Goal: Find specific page/section: Find specific page/section

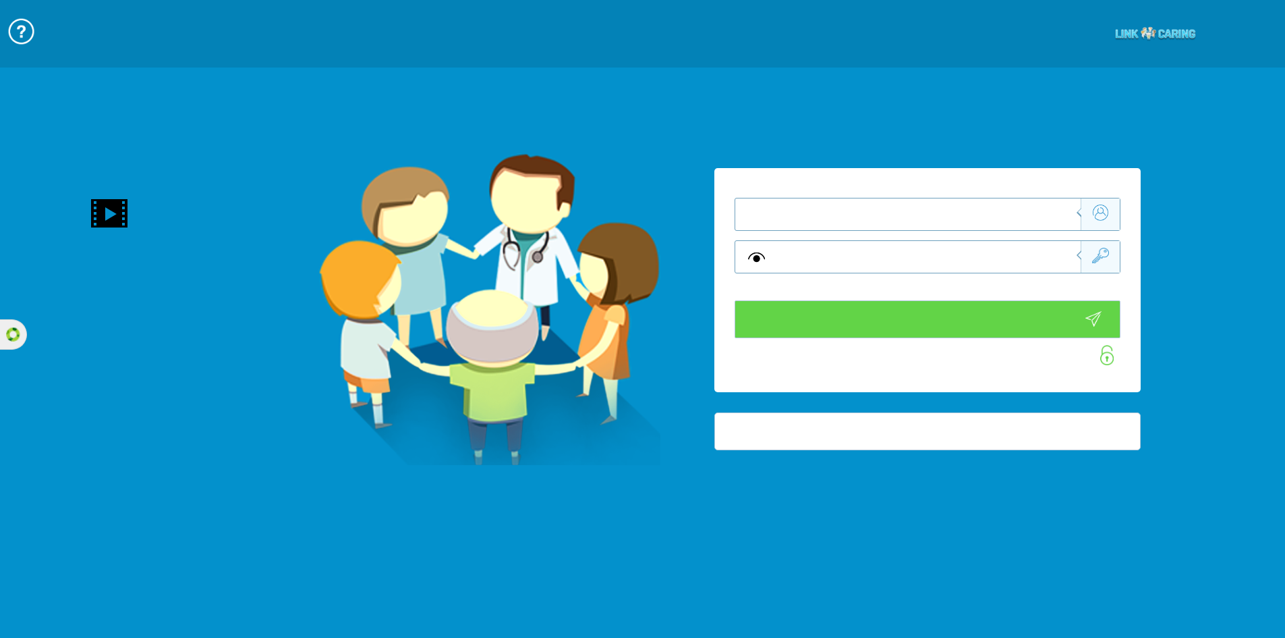
click at [1027, 210] on input "text" at bounding box center [929, 214] width 304 height 32
type input "התחבר עכשיו"
type input "עדיין לא? [PERSON_NAME] חשבון!"
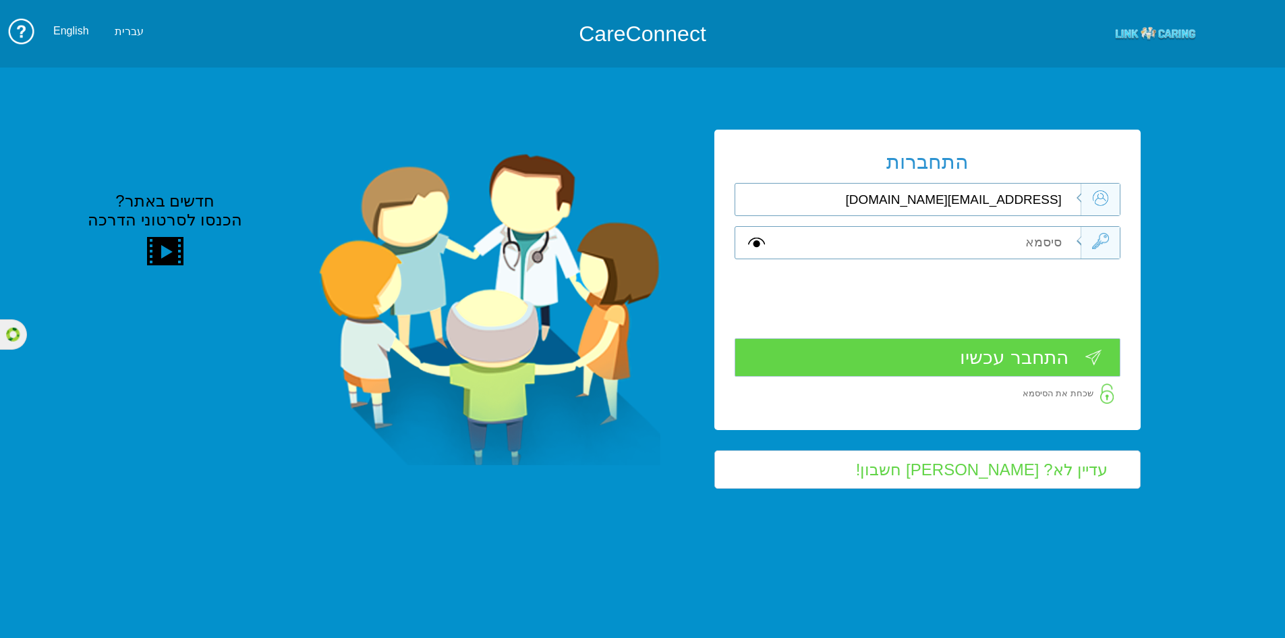
type input "[EMAIL_ADDRESS][DOMAIN_NAME]"
click at [1013, 241] on input "text" at bounding box center [929, 243] width 304 height 32
type input "m"
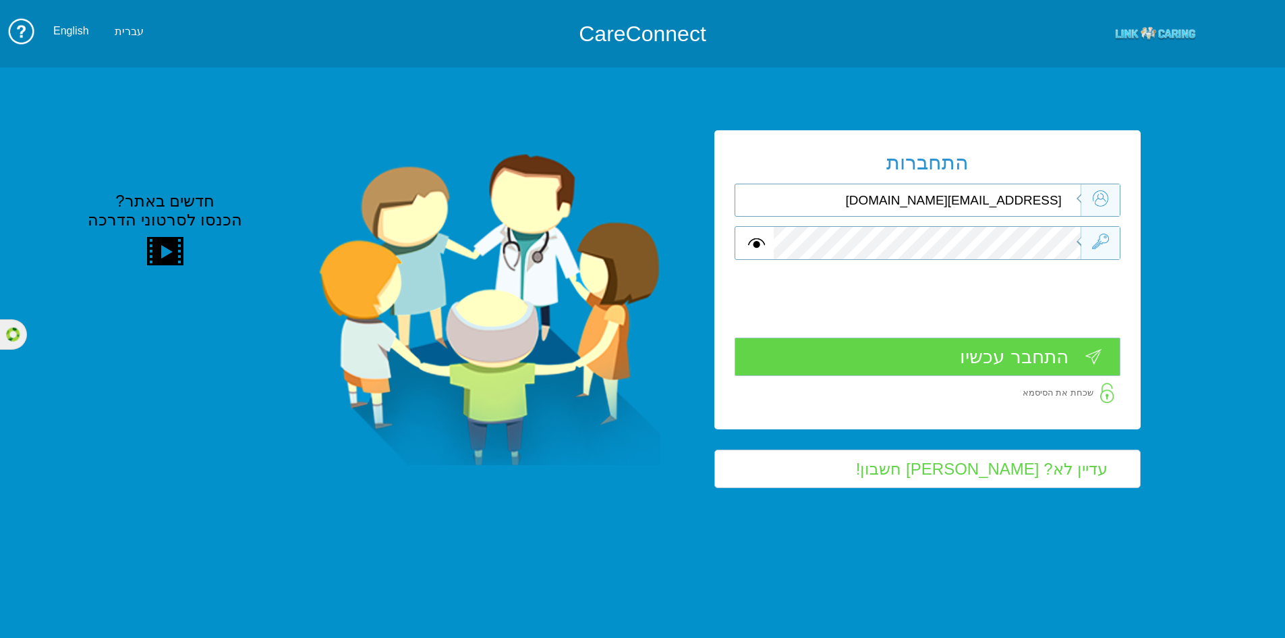
click at [966, 353] on input "התחבר עכשיו" at bounding box center [928, 356] width 386 height 38
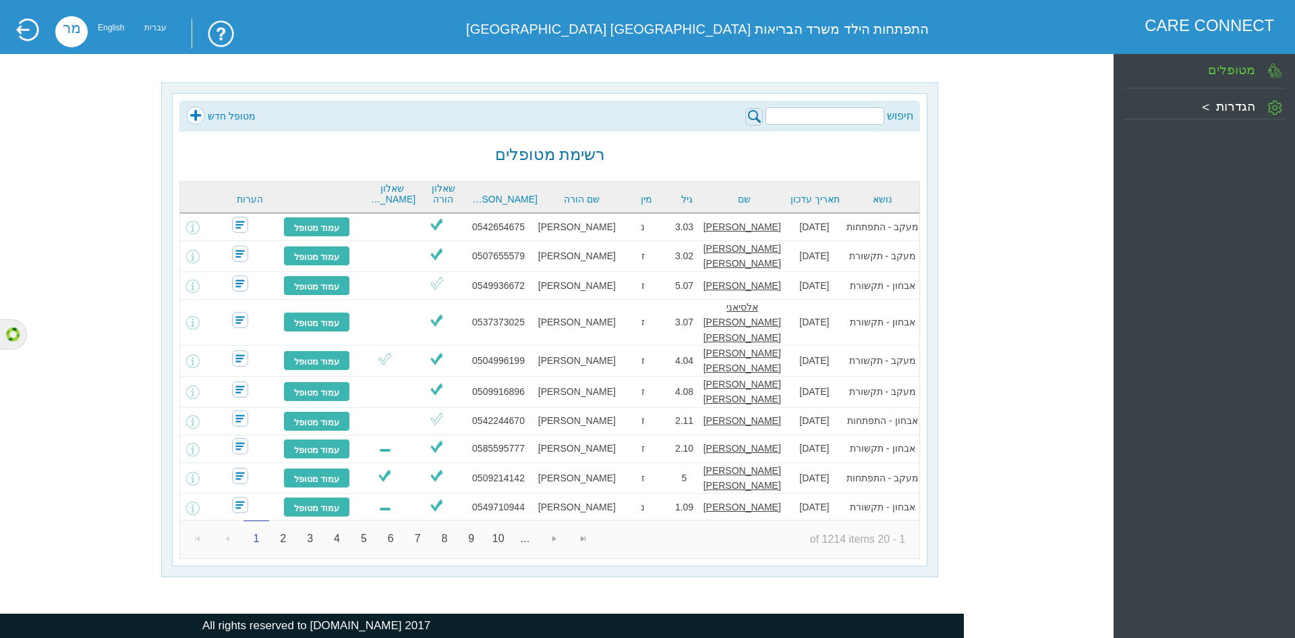
click at [801, 111] on input "search" at bounding box center [825, 116] width 119 height 18
type input "פרידמן"
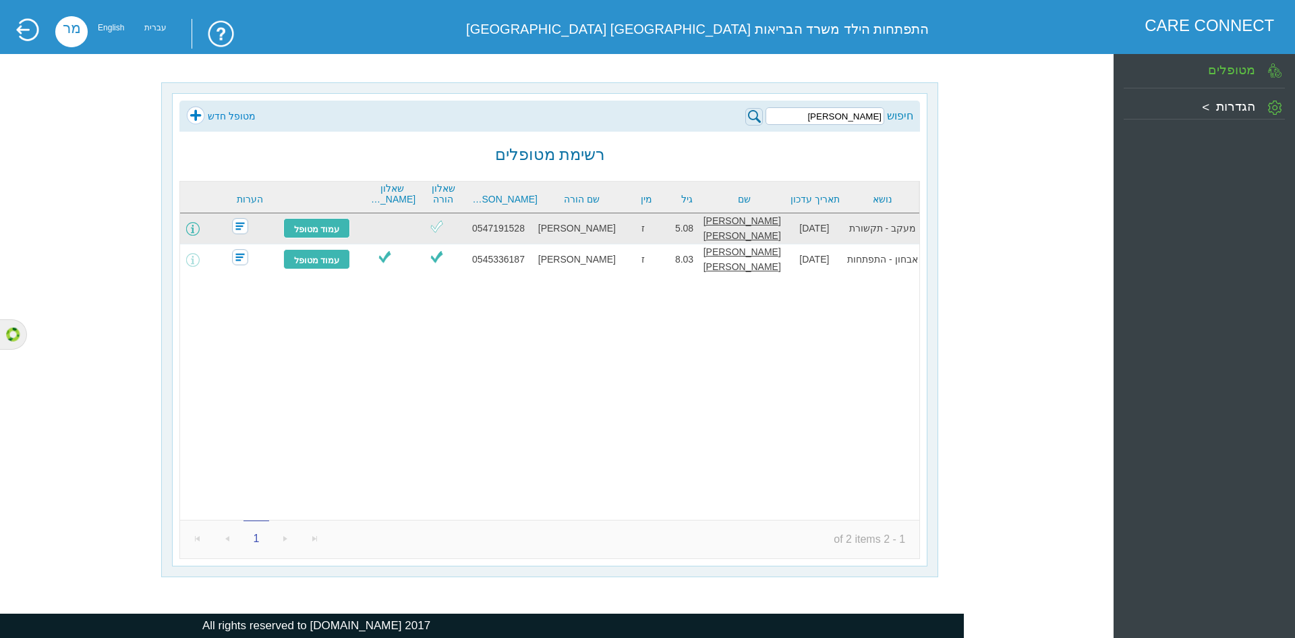
click at [200, 224] on span at bounding box center [192, 228] width 13 height 13
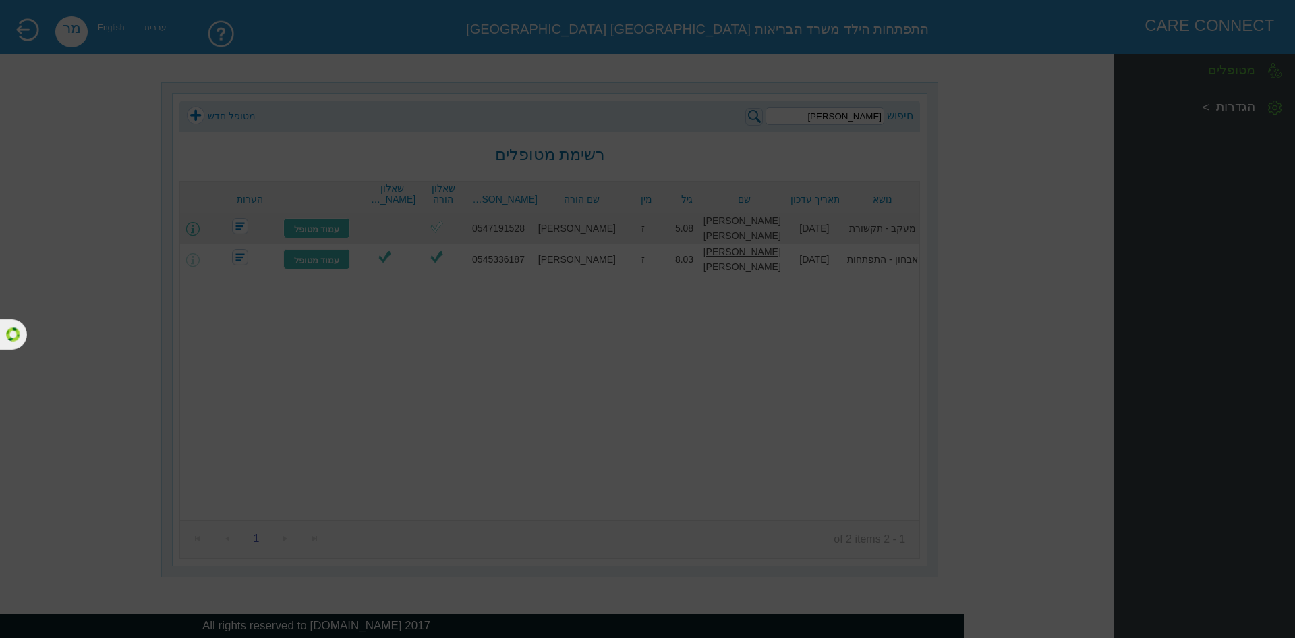
type input "עריכת פרטים"
type input "@ שליחה למייל"
type input "בחר שאלונים לשליחה"
type input "שלח שאלוני מעקב"
type input "הוספת איש צוות חינוכי"
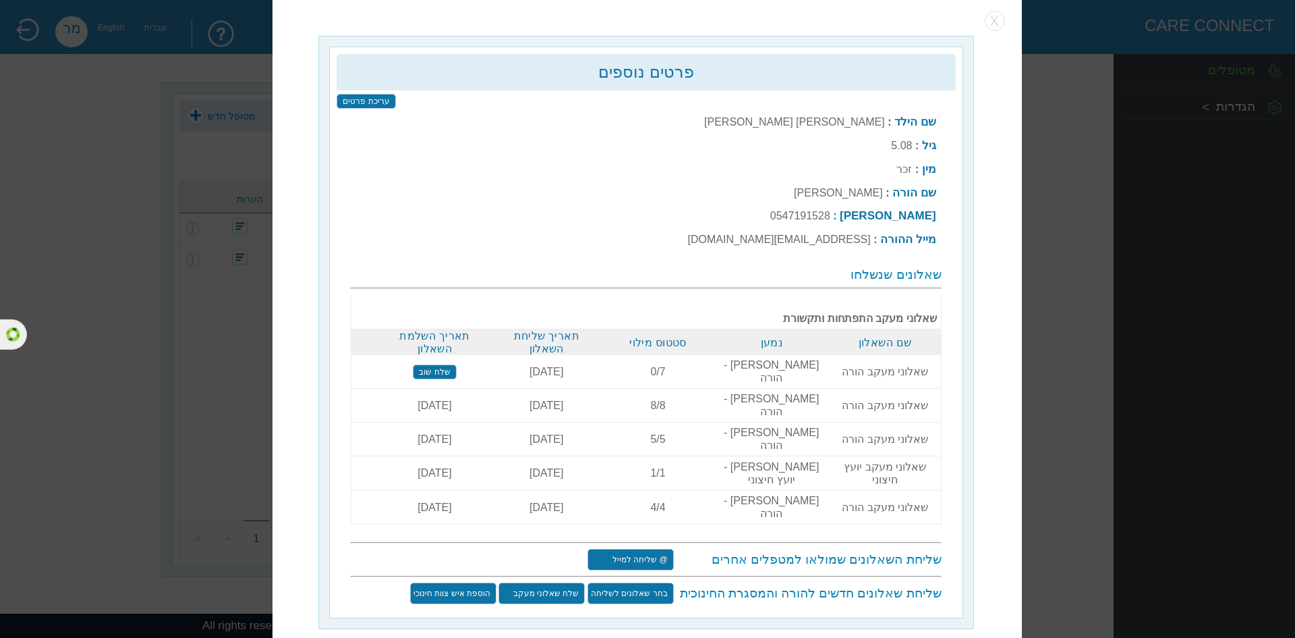
click at [423, 366] on input "שלח שוב" at bounding box center [435, 371] width 43 height 15
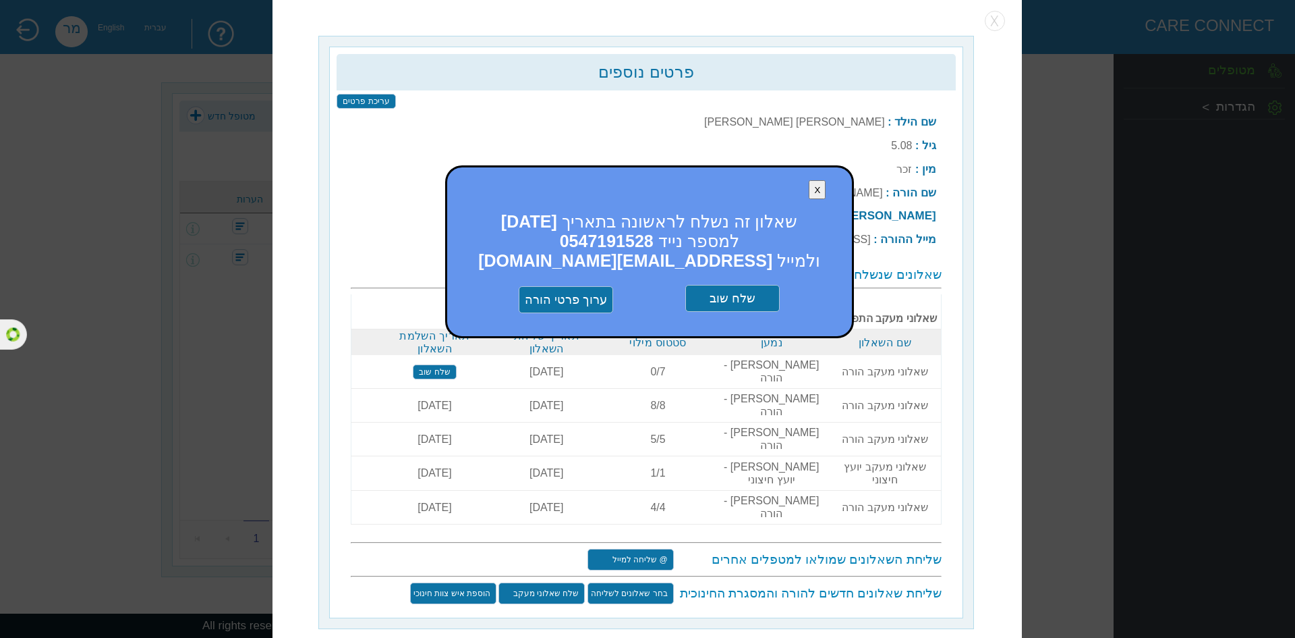
click at [731, 300] on input "שלח שוב" at bounding box center [732, 298] width 94 height 27
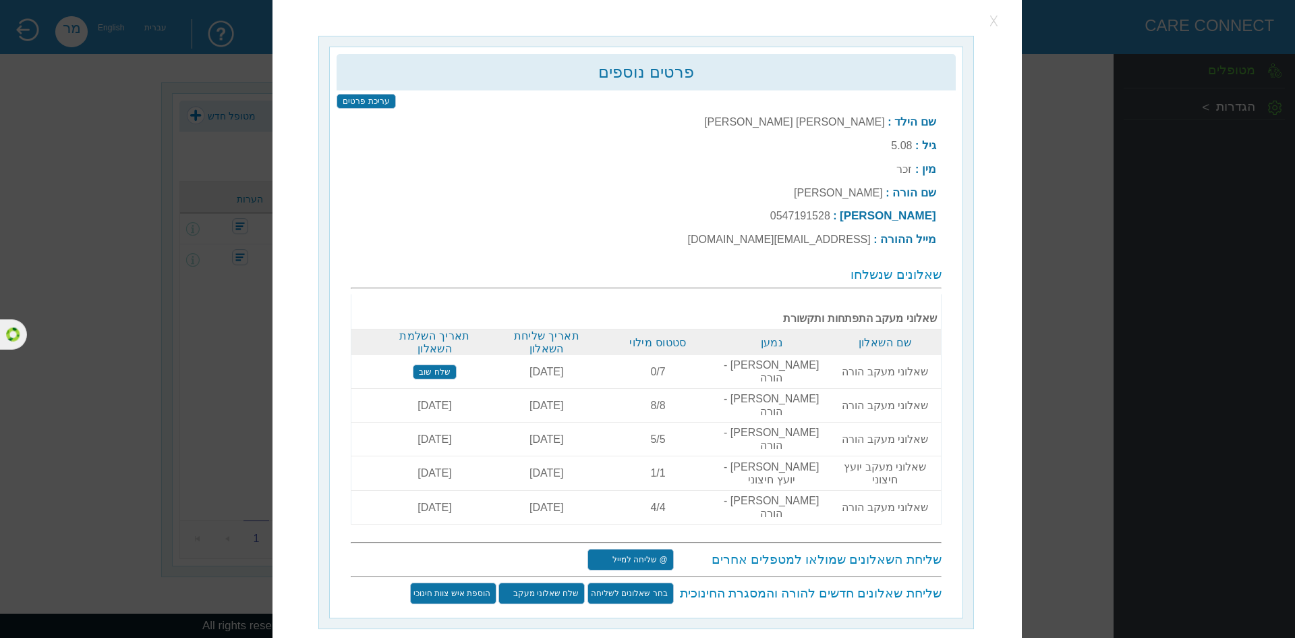
click at [994, 31] on button "button" at bounding box center [996, 21] width 20 height 20
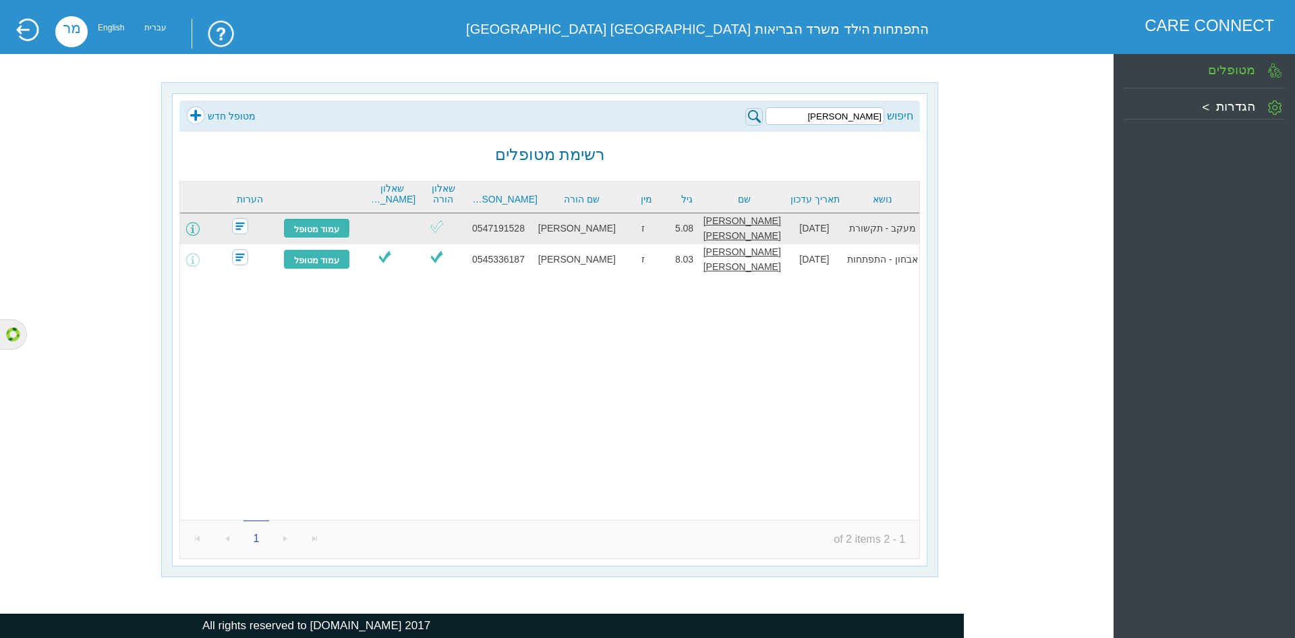
click at [198, 225] on span at bounding box center [192, 228] width 13 height 13
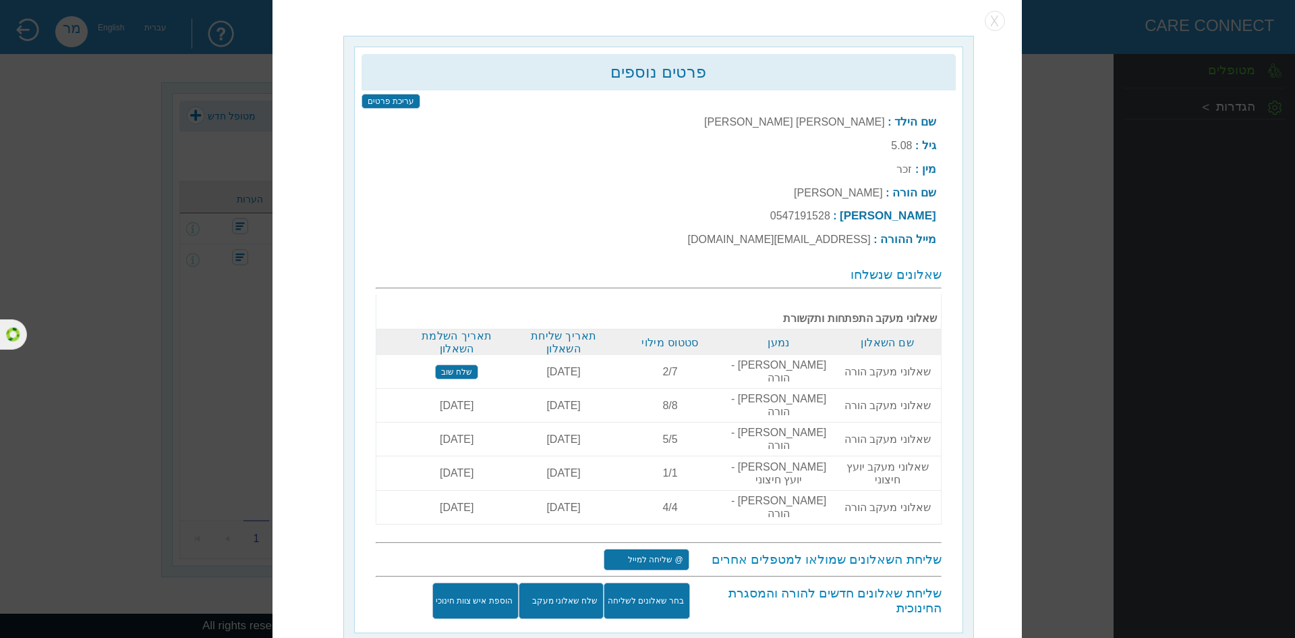
click at [995, 40] on div "פרטים נוספים עריכת פרטים שם הילד : פרידמן שולץ ישי איתן גיל : 5.08 מין : זכר :" at bounding box center [648, 318] width 750 height 645
click at [993, 24] on button "button" at bounding box center [996, 21] width 20 height 20
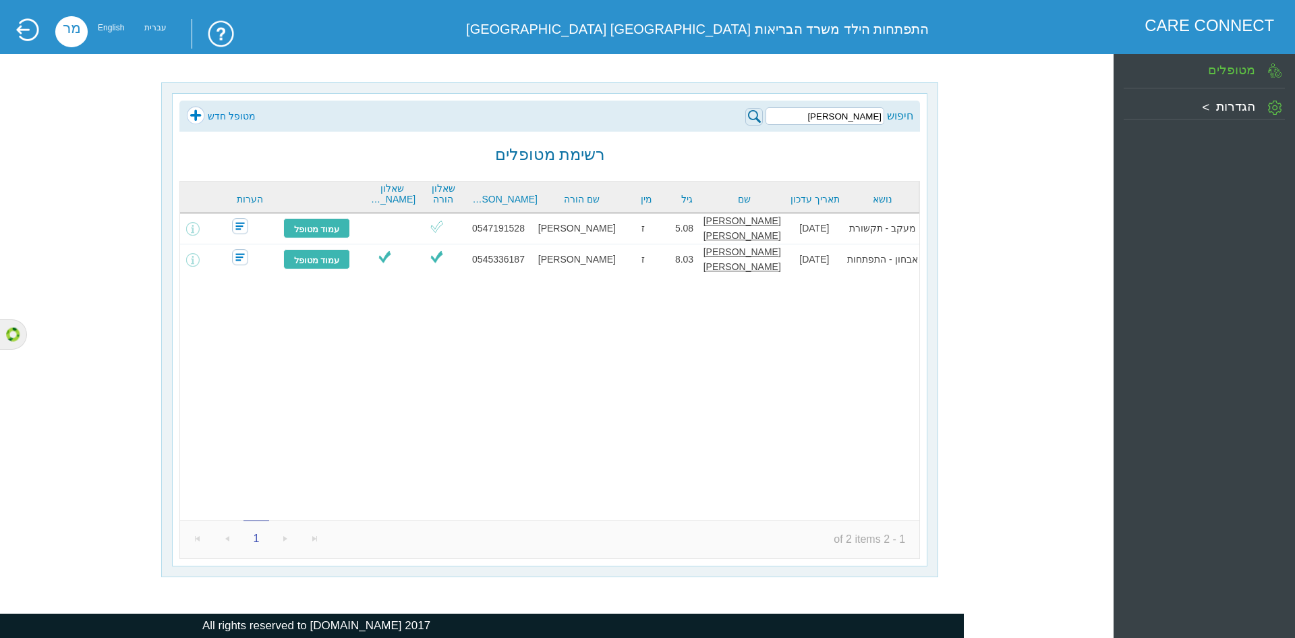
click at [773, 115] on input "פרידמן" at bounding box center [825, 116] width 119 height 18
click at [757, 117] on img at bounding box center [755, 117] width 18 height 18
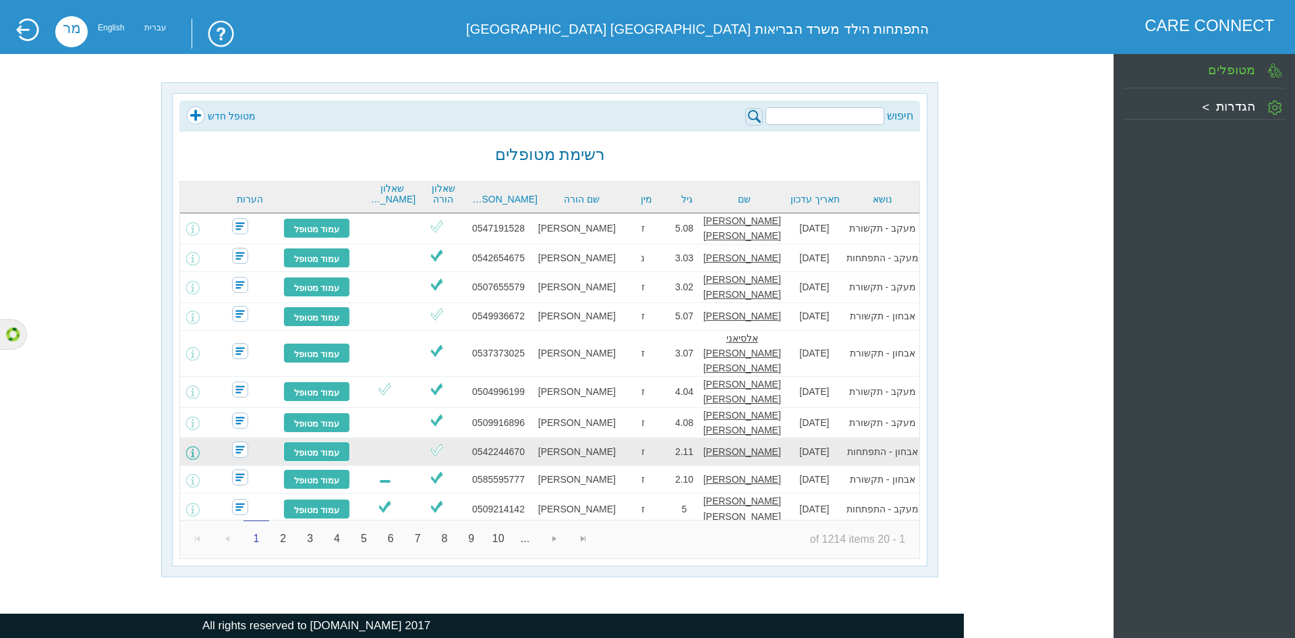
click at [200, 446] on span at bounding box center [192, 452] width 13 height 13
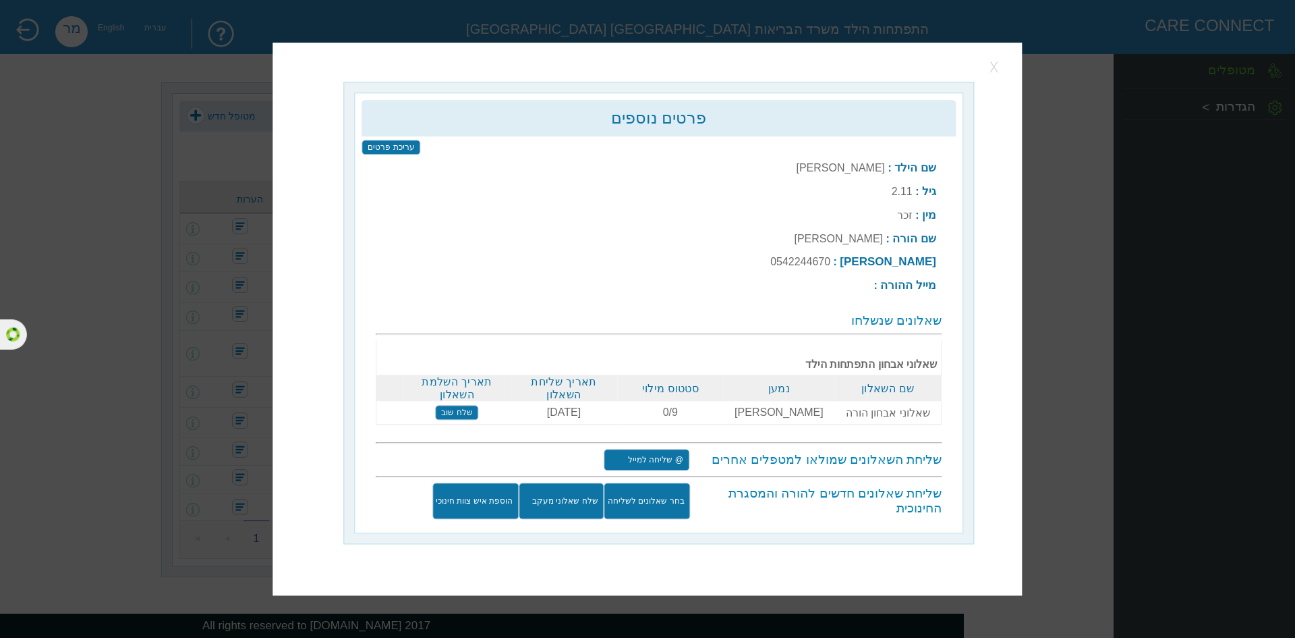
click at [991, 70] on button "button" at bounding box center [996, 67] width 20 height 20
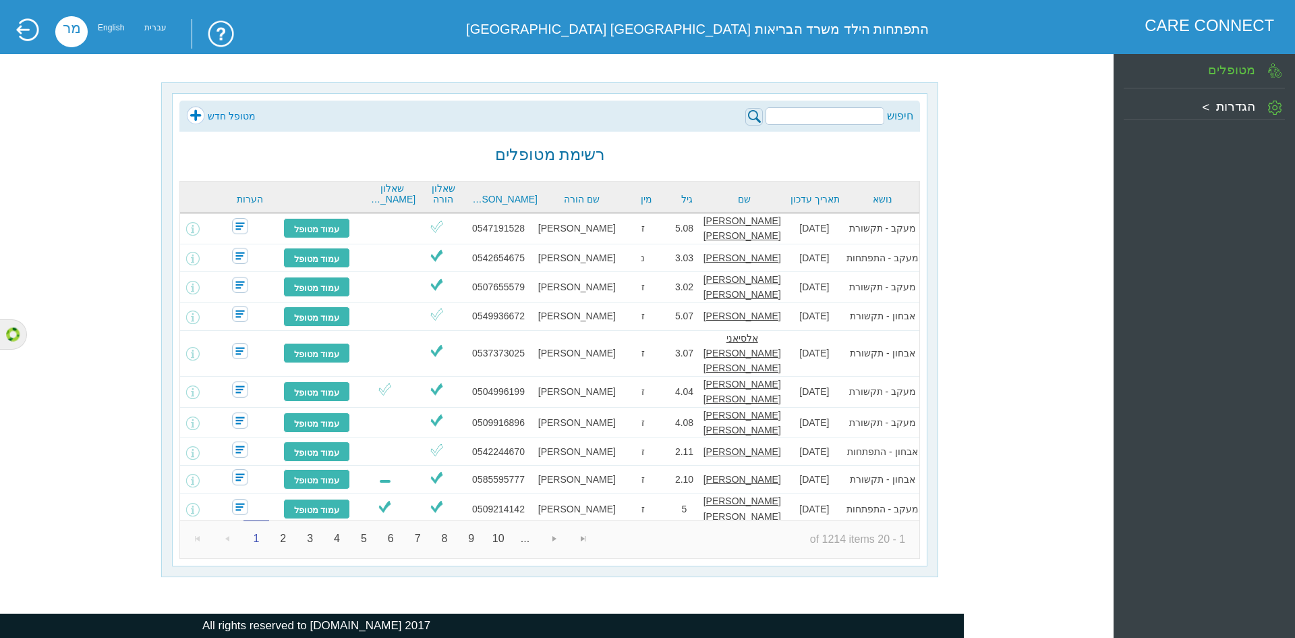
click at [839, 122] on input "search" at bounding box center [825, 116] width 119 height 18
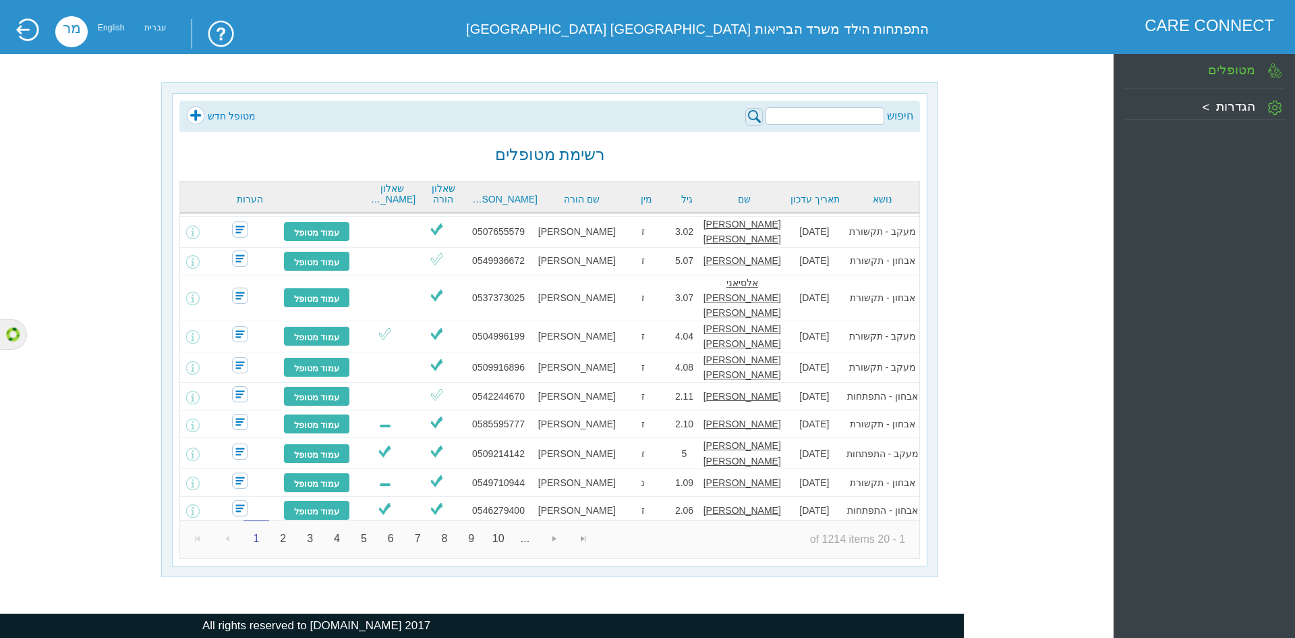
scroll to position [47, 0]
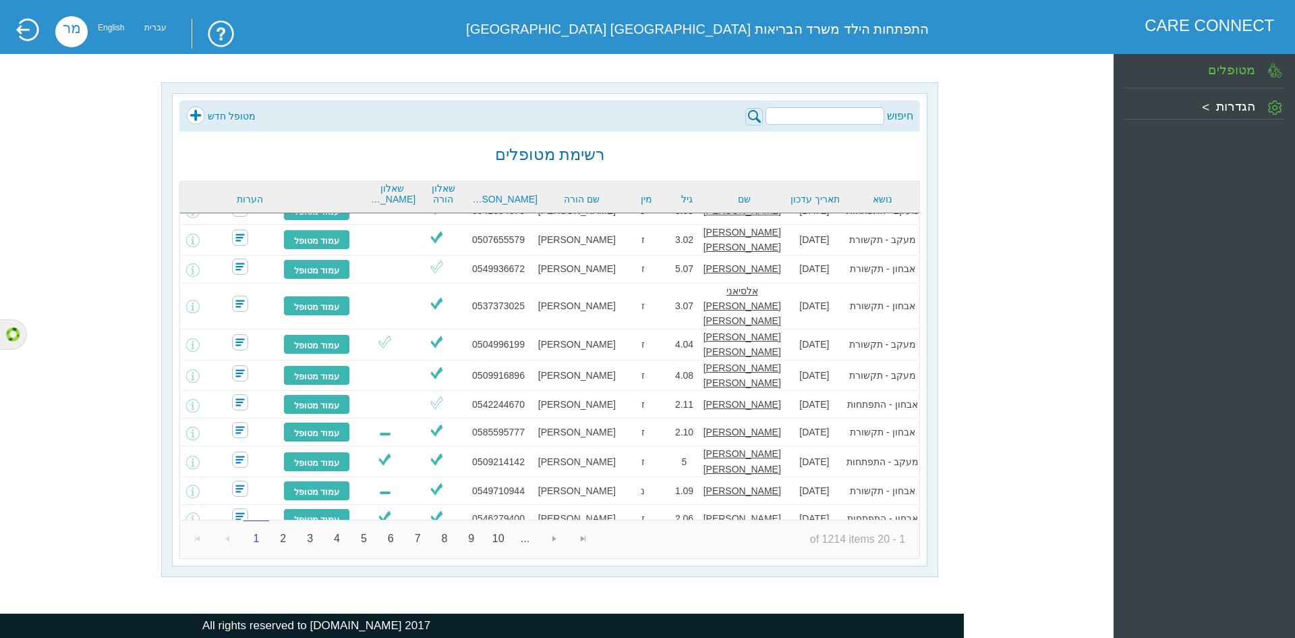
click at [877, 198] on link "נושא" at bounding box center [882, 199] width 67 height 11
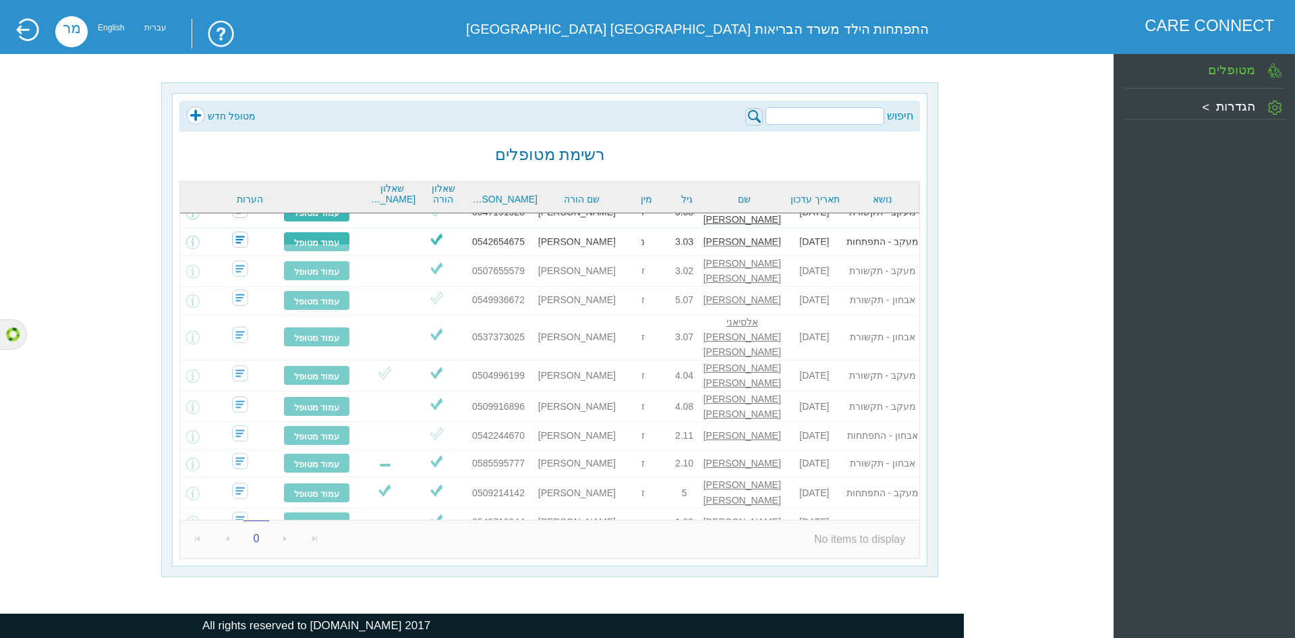
scroll to position [0, 0]
